Goal: Task Accomplishment & Management: Manage account settings

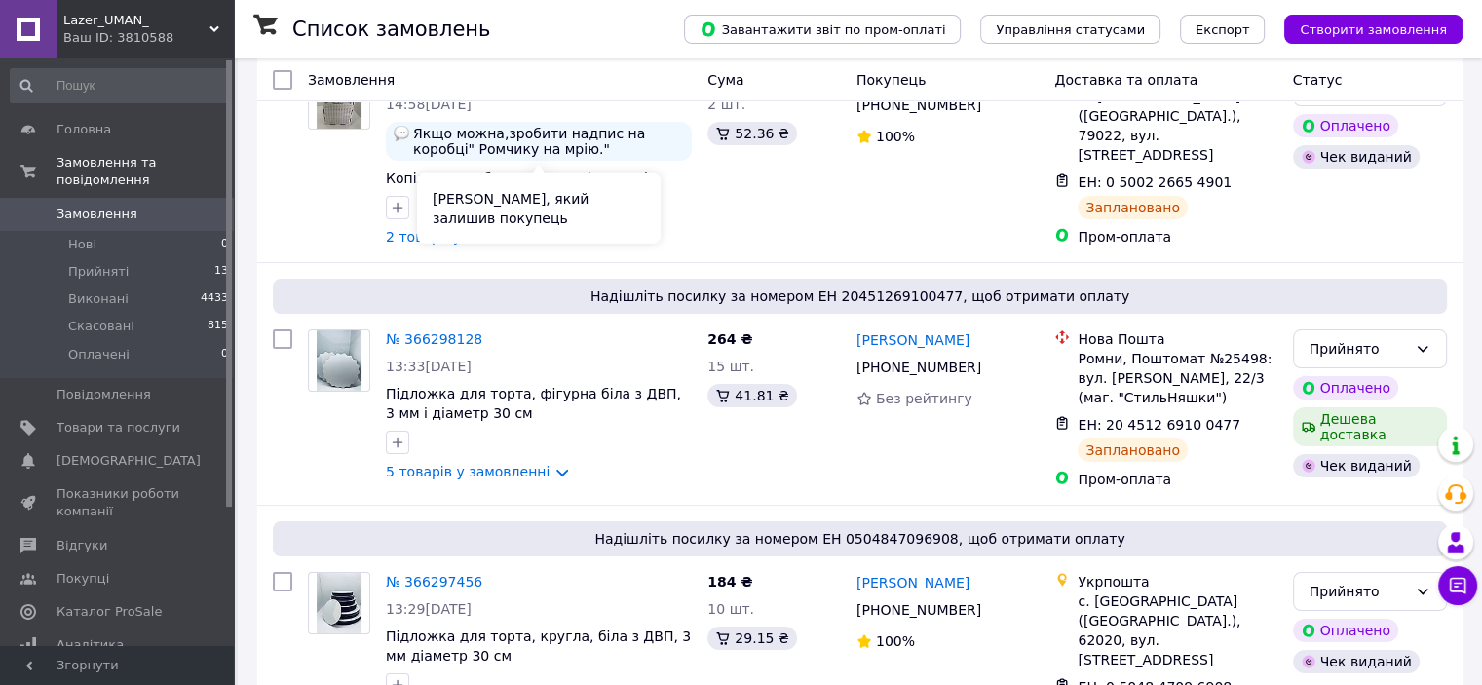
scroll to position [195, 0]
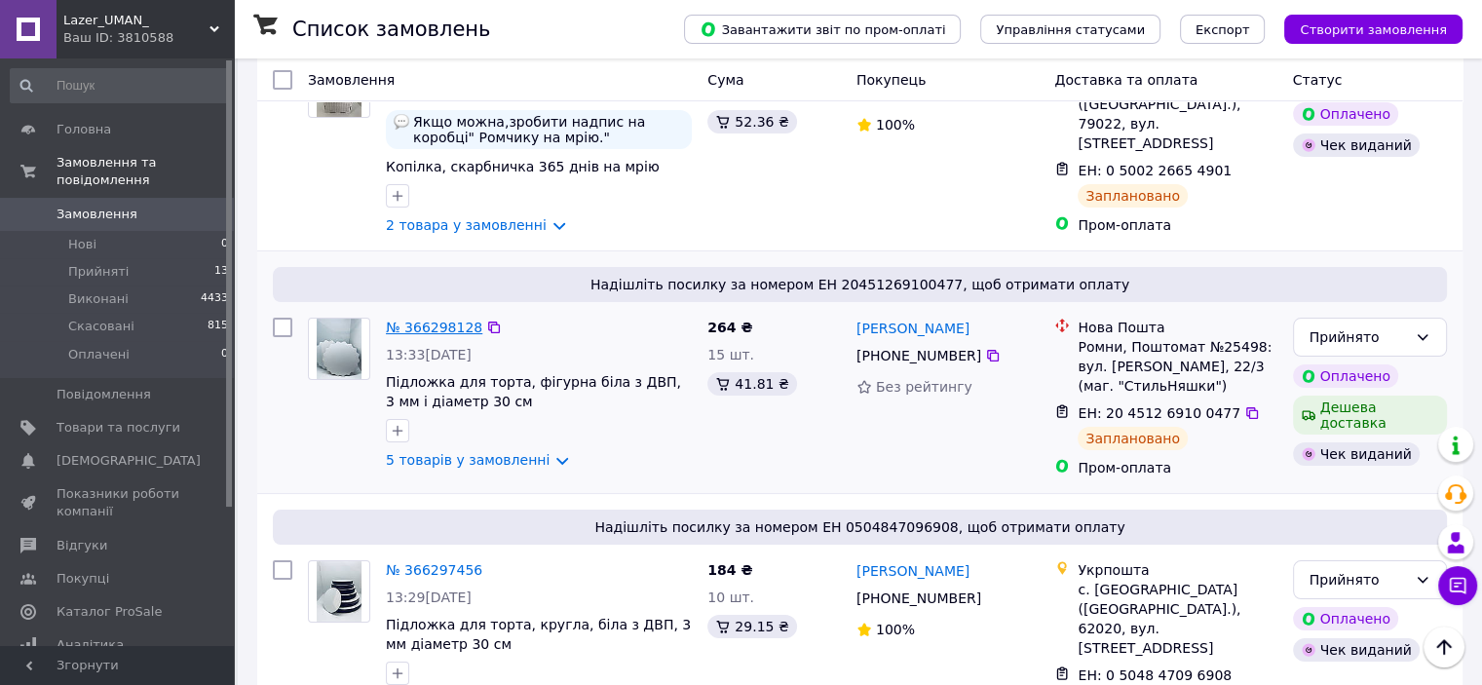
click at [420, 324] on link "№ 366298128" at bounding box center [434, 328] width 96 height 16
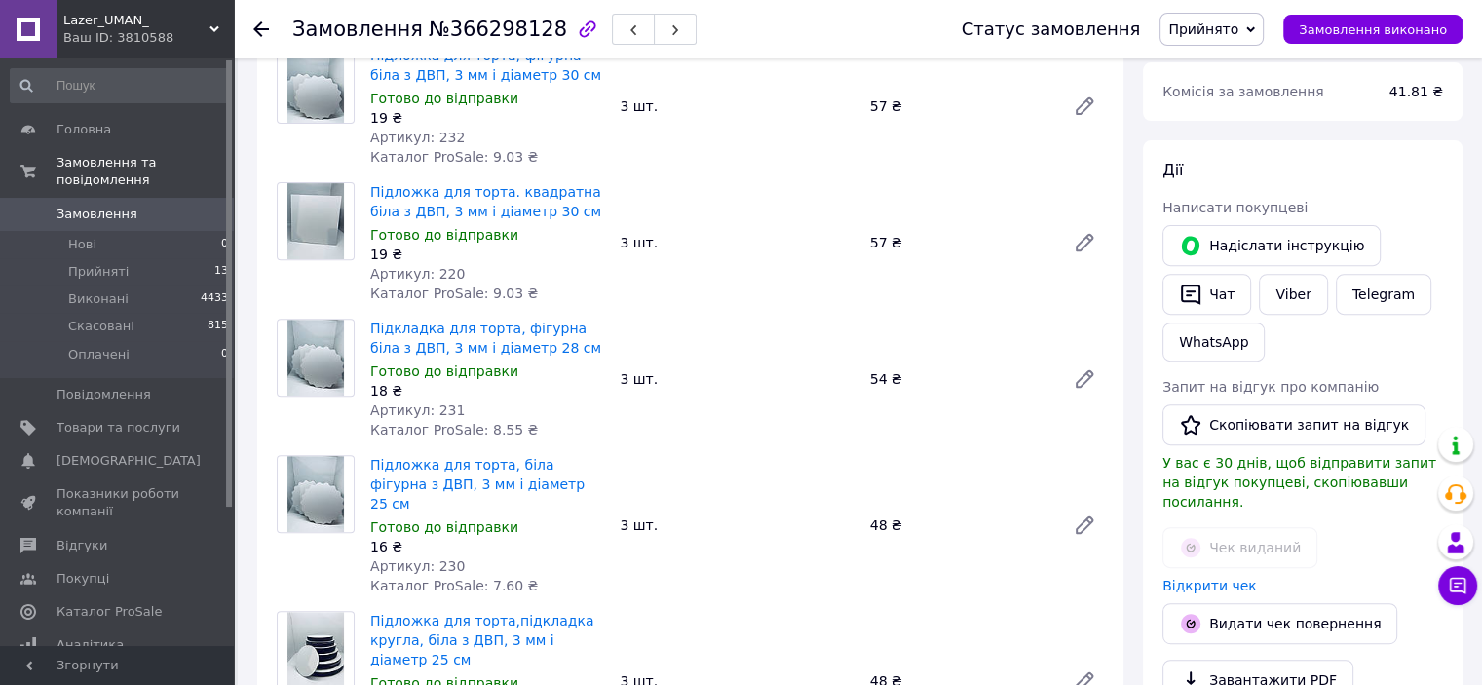
scroll to position [682, 0]
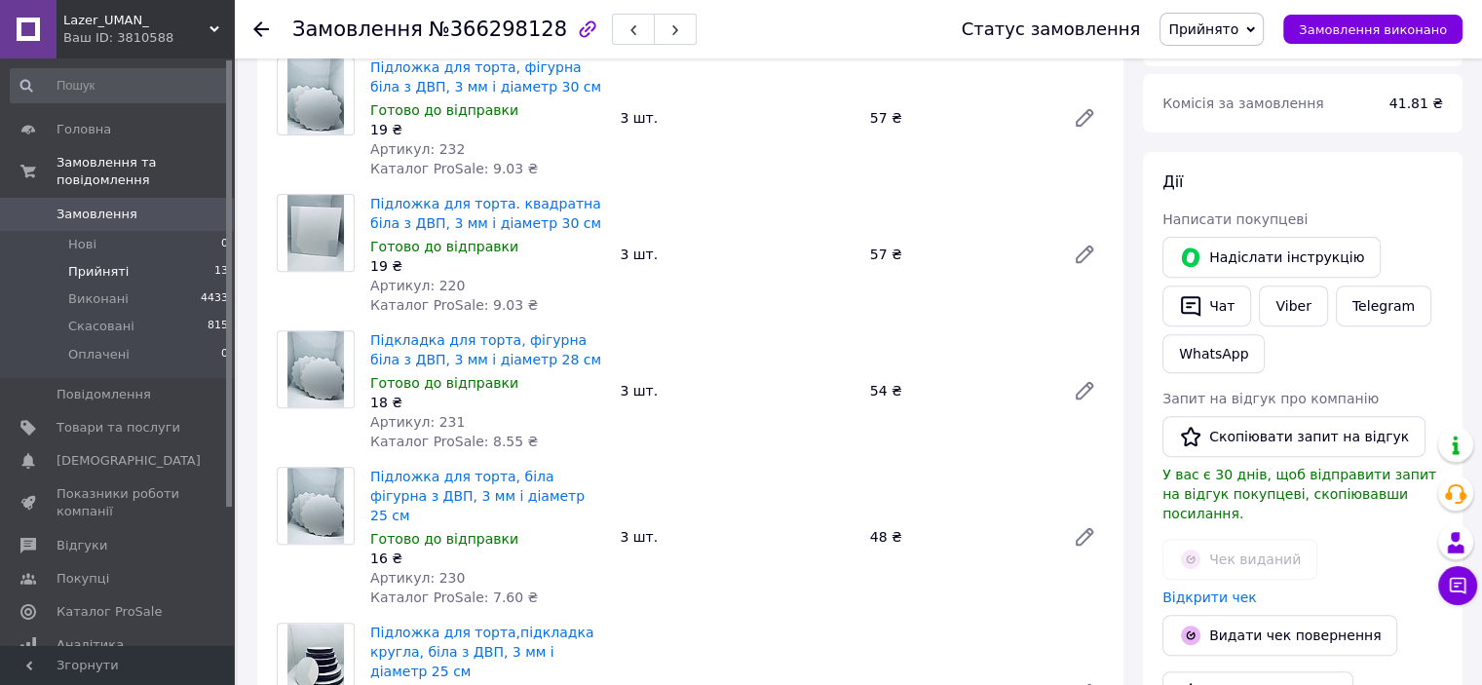
click at [123, 258] on li "Прийняті 13" at bounding box center [120, 271] width 240 height 27
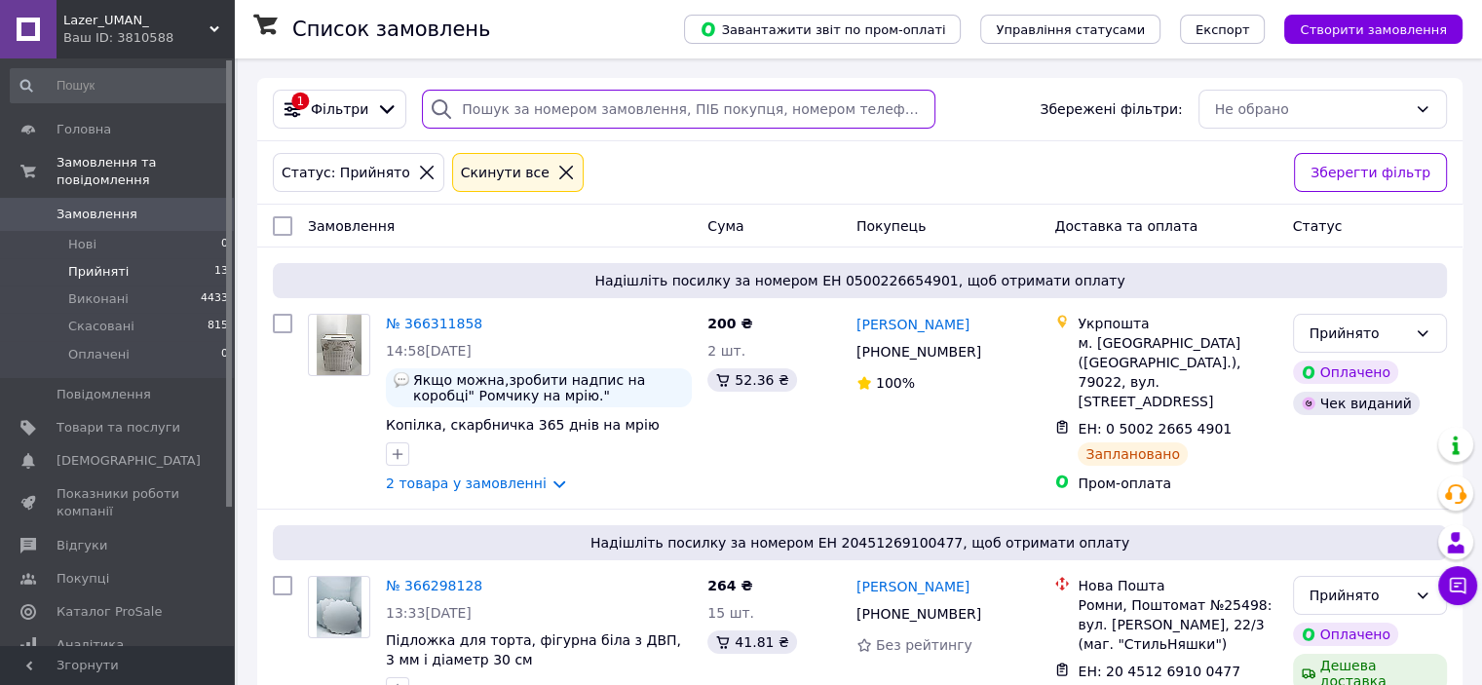
click at [565, 105] on input "search" at bounding box center [678, 109] width 513 height 39
click at [559, 174] on icon at bounding box center [566, 173] width 14 height 14
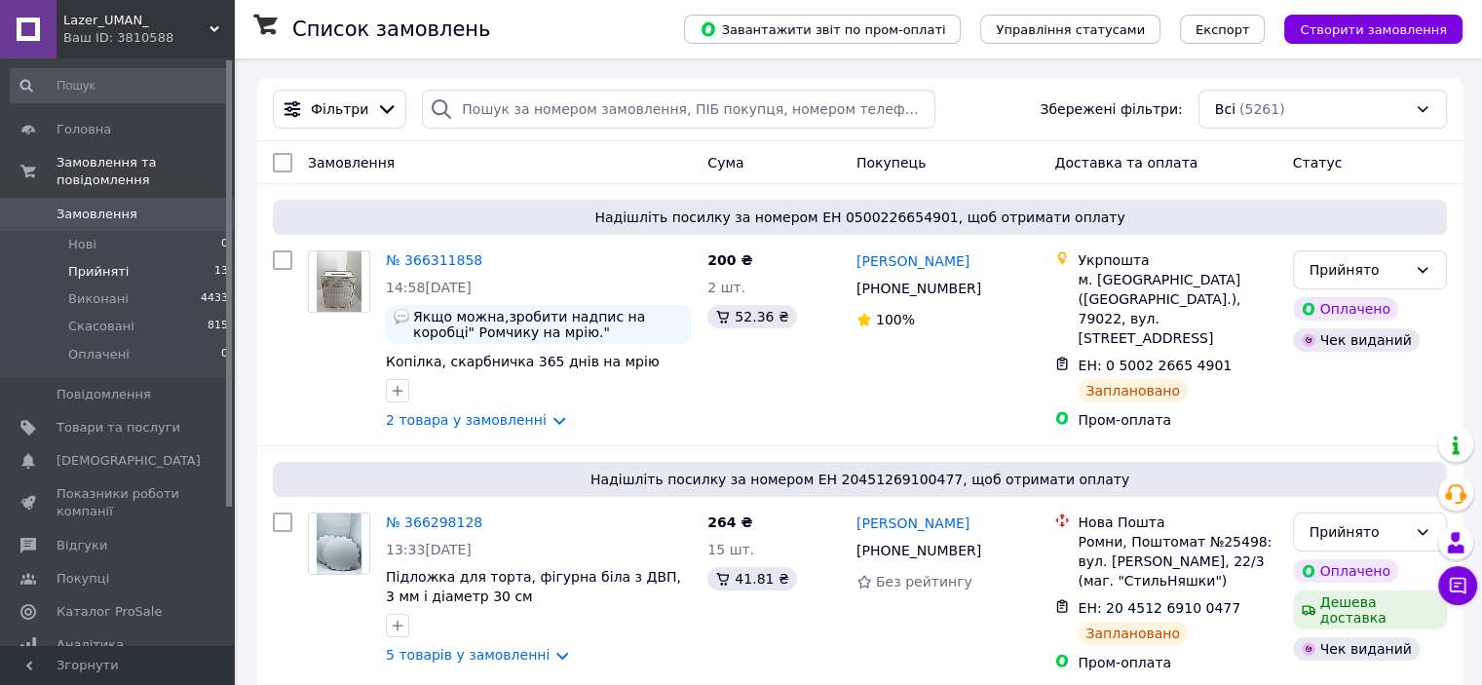
click at [106, 263] on span "Прийняті" at bounding box center [98, 272] width 60 height 18
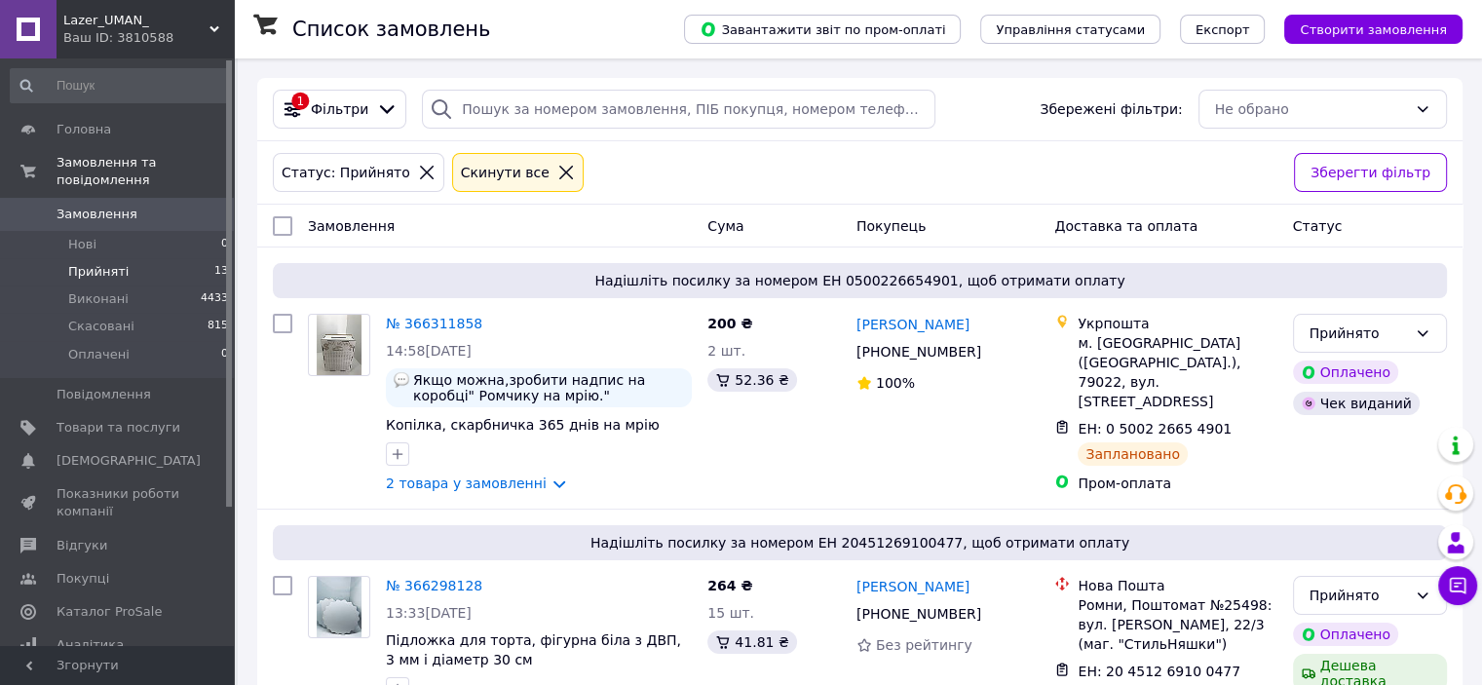
click at [557, 167] on icon at bounding box center [566, 173] width 18 height 18
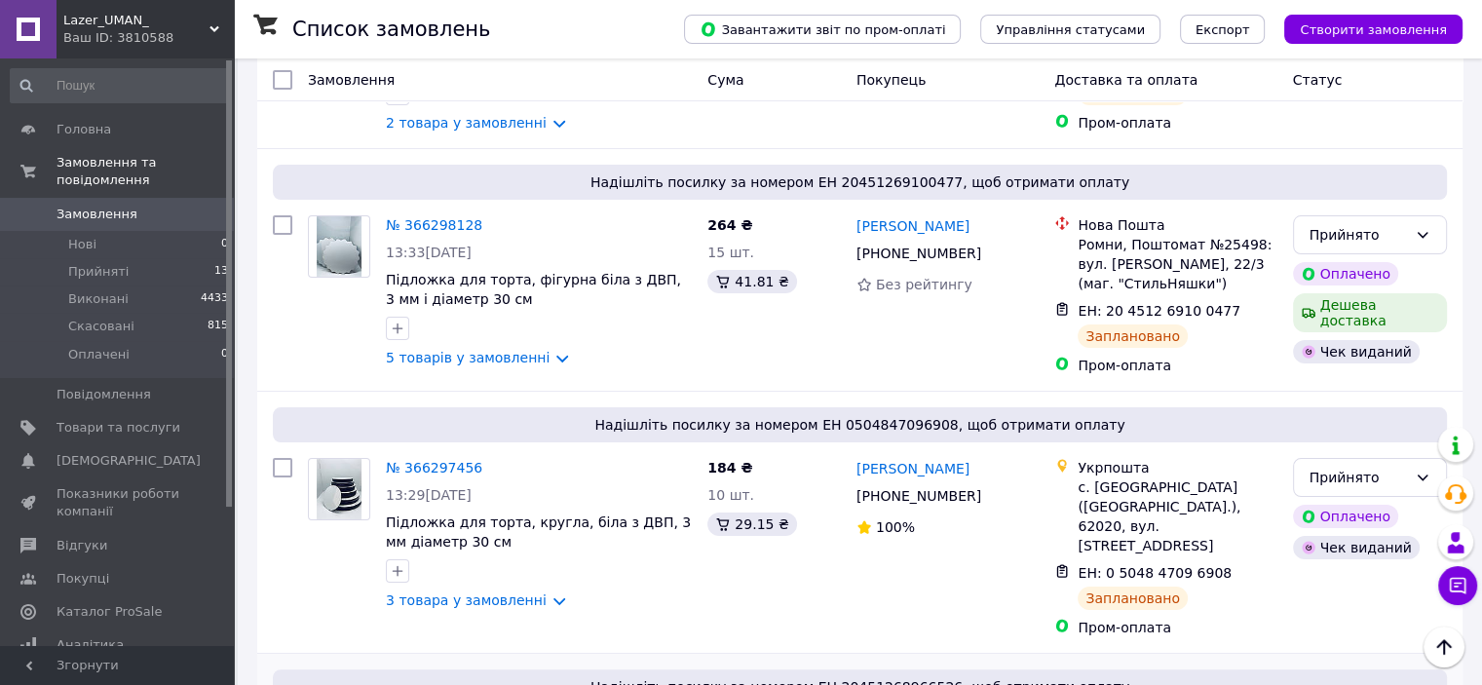
scroll to position [97, 0]
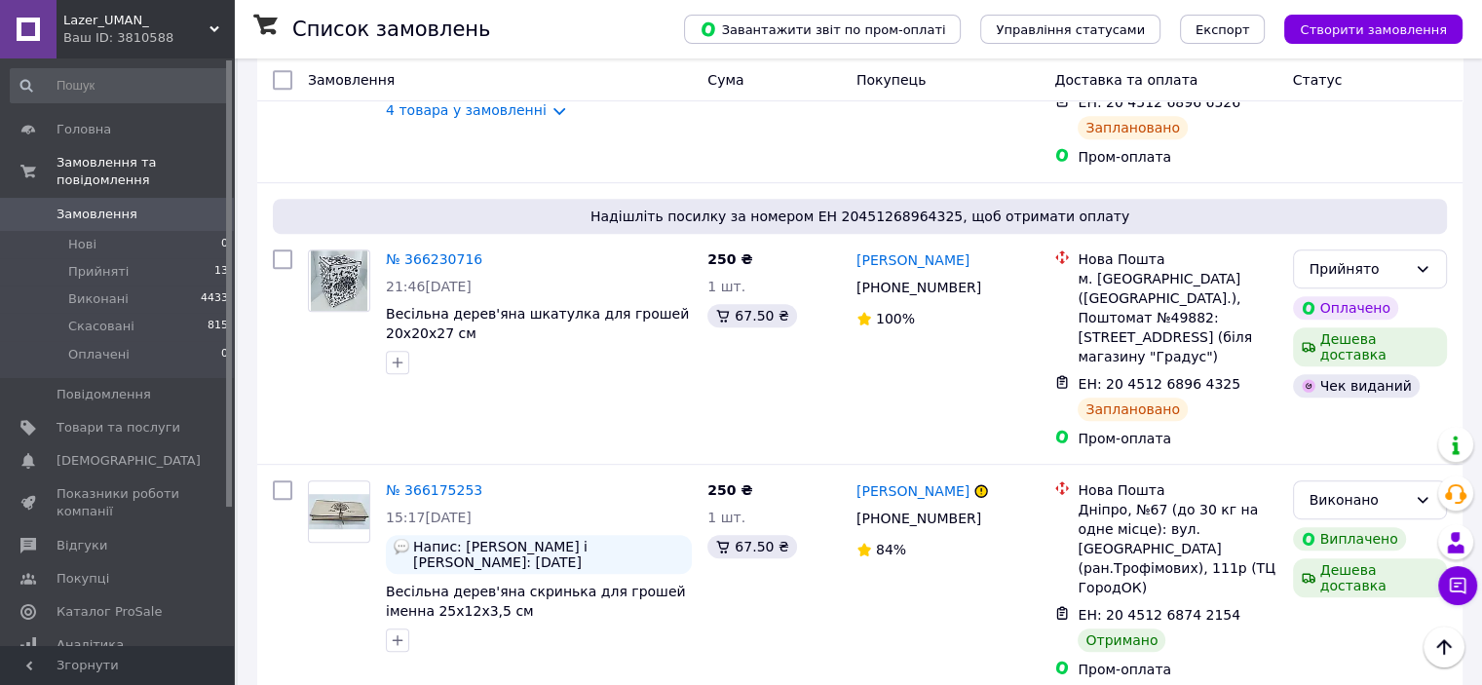
scroll to position [1072, 0]
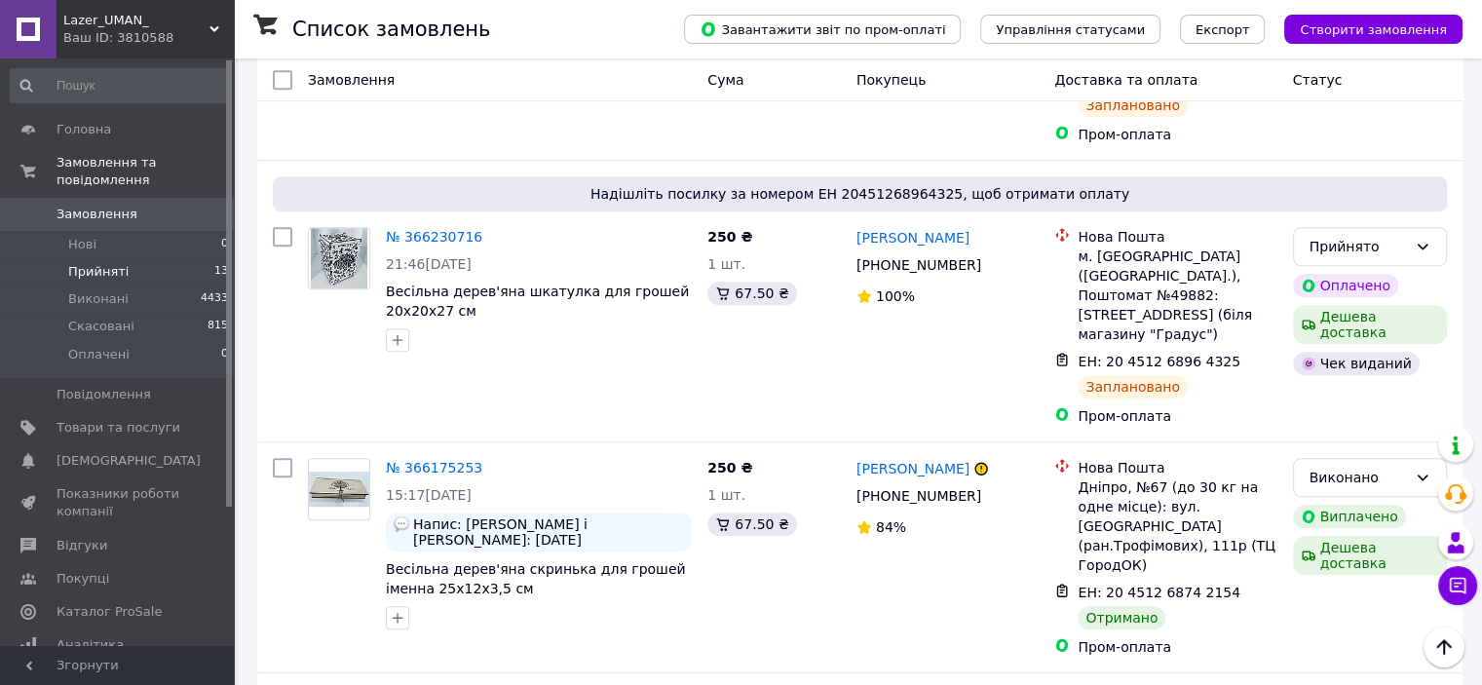
click at [142, 258] on li "Прийняті 13" at bounding box center [120, 271] width 240 height 27
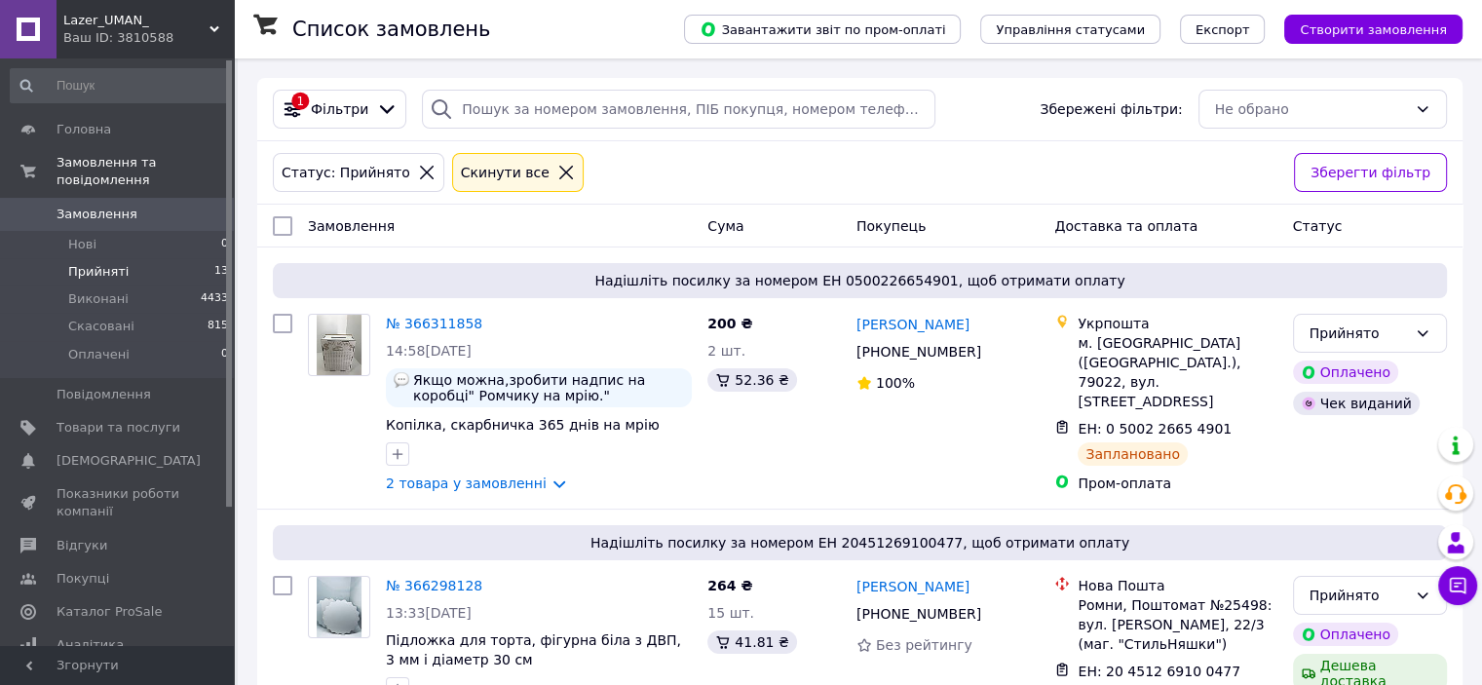
click at [559, 174] on icon at bounding box center [566, 173] width 14 height 14
